Goal: Contribute content

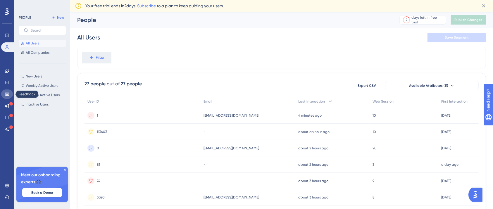
click at [8, 95] on icon at bounding box center [7, 95] width 4 height 4
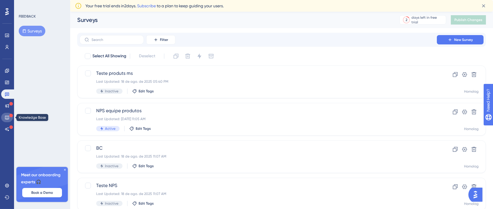
click at [7, 115] on icon at bounding box center [7, 117] width 5 height 5
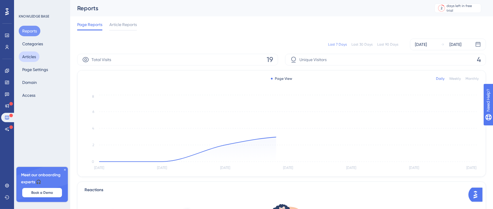
click at [37, 57] on button "Articles" at bounding box center [29, 56] width 21 height 11
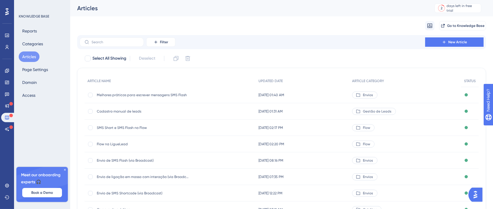
click at [160, 97] on div "Melhores práticas para escrever mensagens SMS Flash Melhores práticas para escr…" at bounding box center [143, 95] width 93 height 16
click at [163, 94] on span "Melhores práticas para escrever mensagens SMS Flash" at bounding box center [143, 95] width 93 height 5
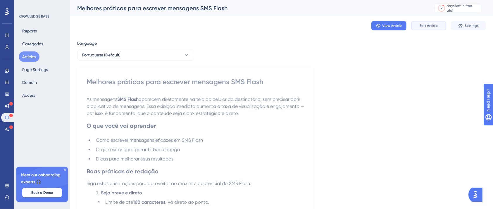
click at [442, 25] on button "Edit Article" at bounding box center [428, 25] width 35 height 9
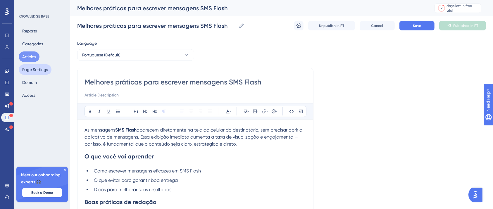
click at [37, 69] on button "Page Settings" at bounding box center [35, 69] width 33 height 11
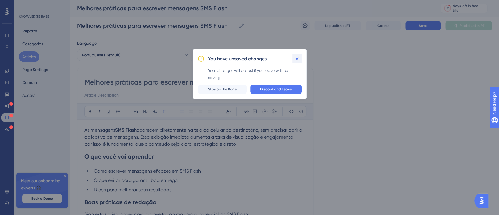
click at [298, 58] on icon at bounding box center [297, 59] width 6 height 6
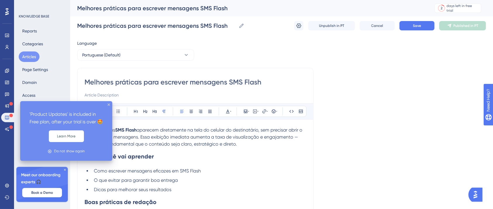
click at [10, 106] on div at bounding box center [11, 104] width 4 height 6
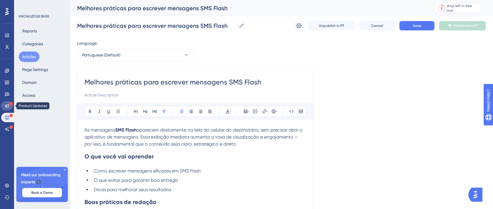
click at [6, 105] on icon at bounding box center [7, 106] width 4 height 4
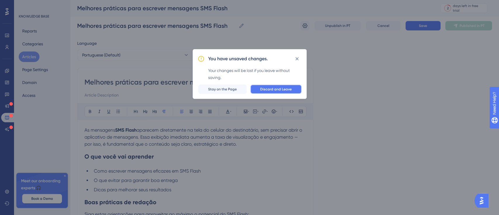
click at [266, 91] on button "Discard and Leave" at bounding box center [275, 88] width 51 height 9
